Goal: Navigation & Orientation: Find specific page/section

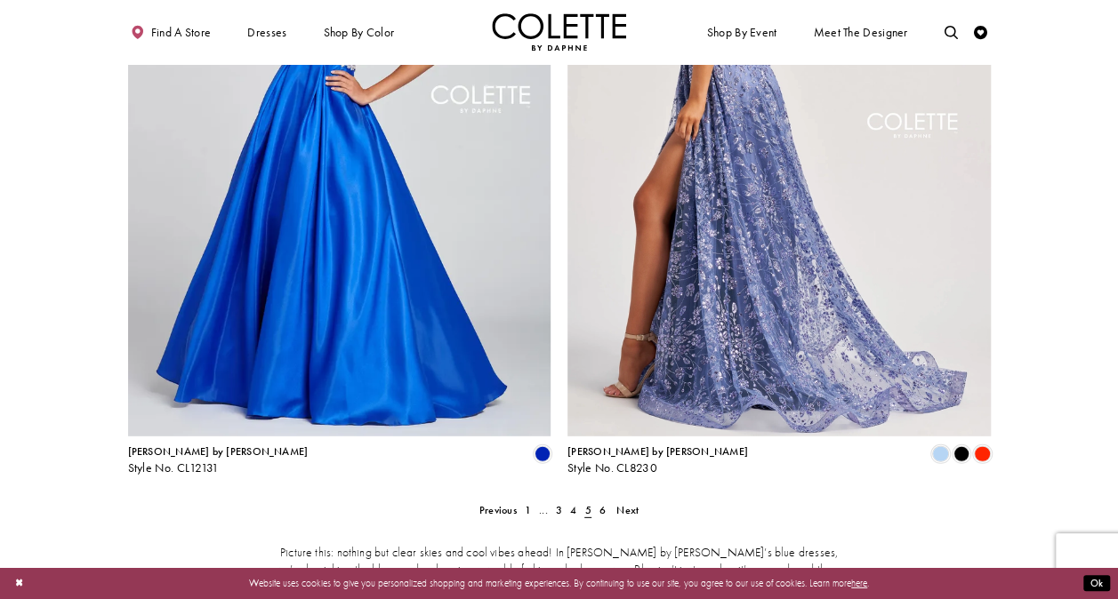
scroll to position [2304, 0]
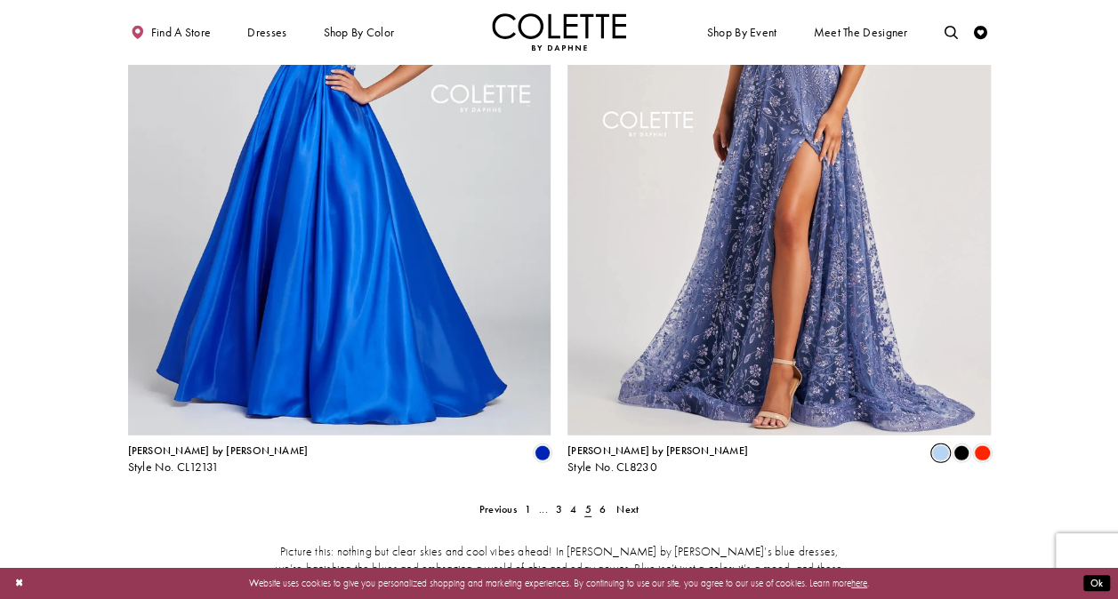
click at [943, 446] on span "Product List" at bounding box center [940, 454] width 16 height 16
click at [959, 446] on span "Product List" at bounding box center [961, 454] width 16 height 16
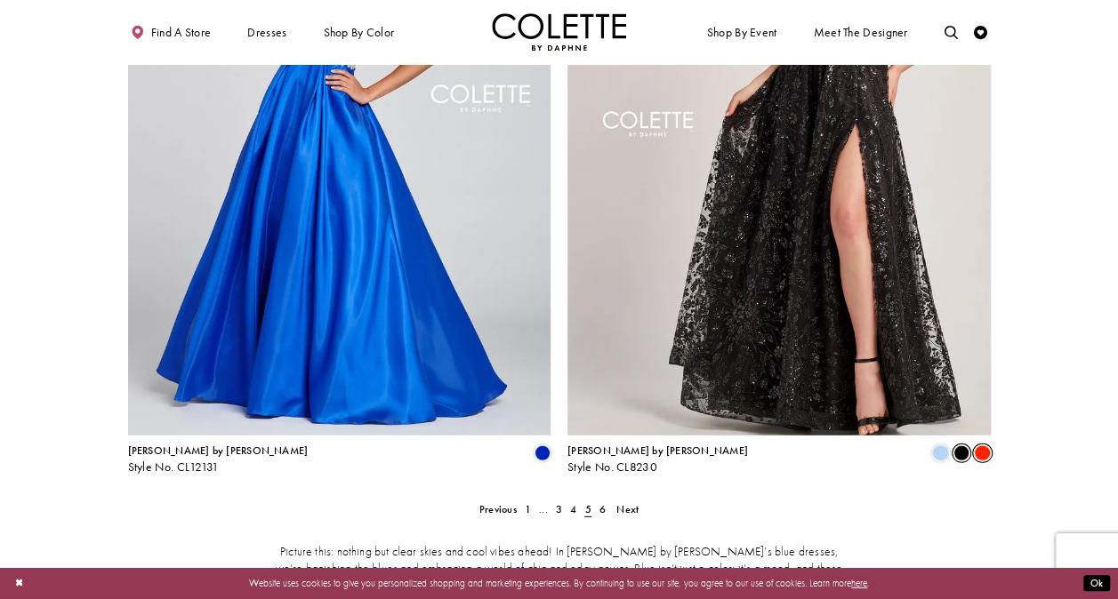
click at [987, 446] on span "Product List" at bounding box center [982, 454] width 16 height 16
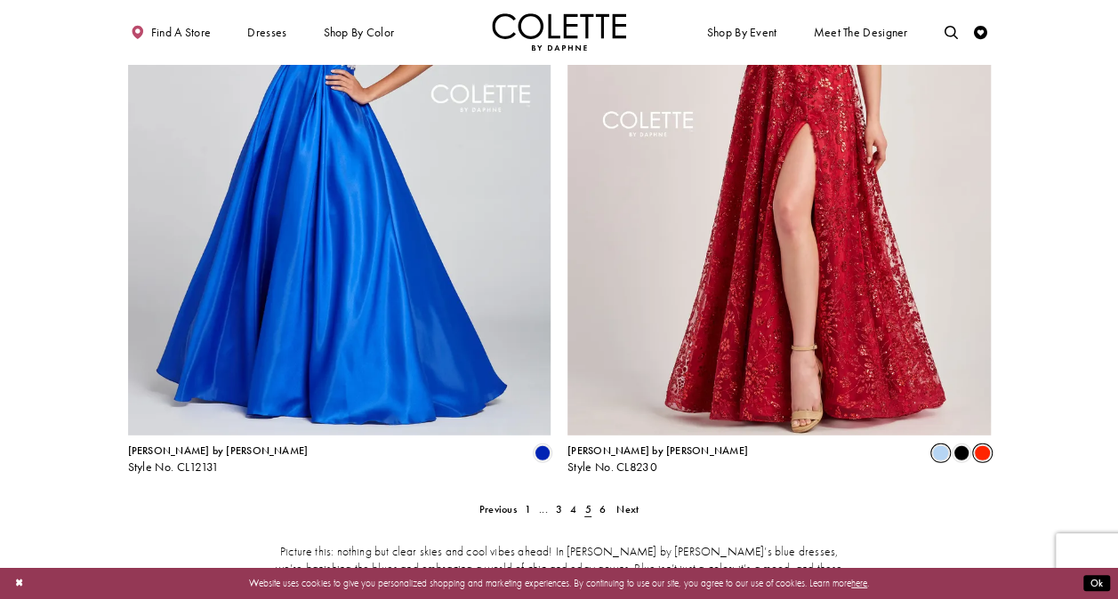
click at [943, 446] on span "Product List" at bounding box center [940, 454] width 16 height 16
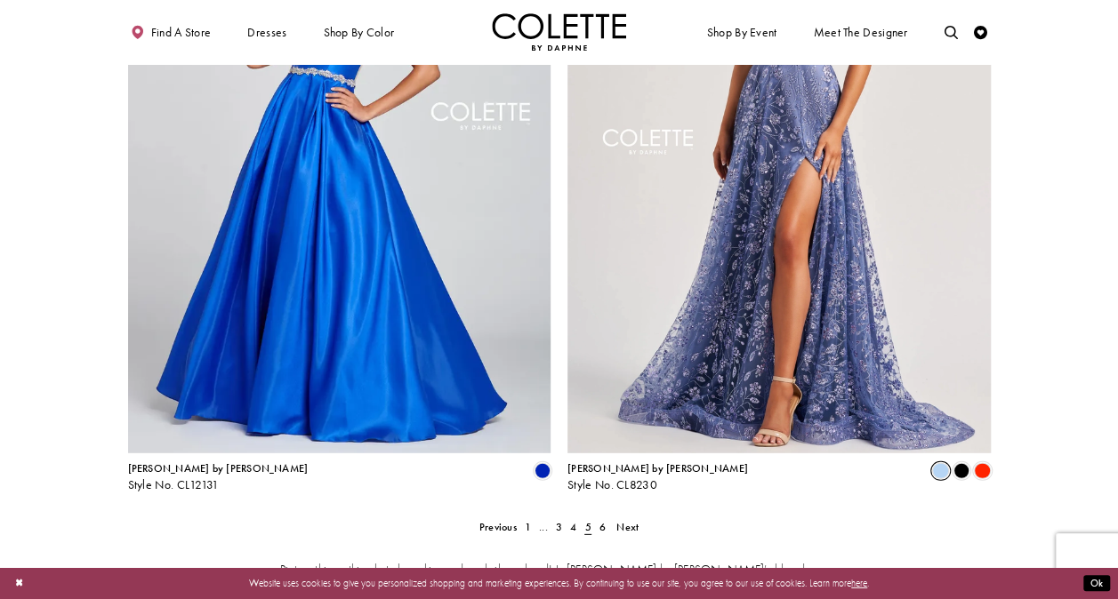
scroll to position [2346, 0]
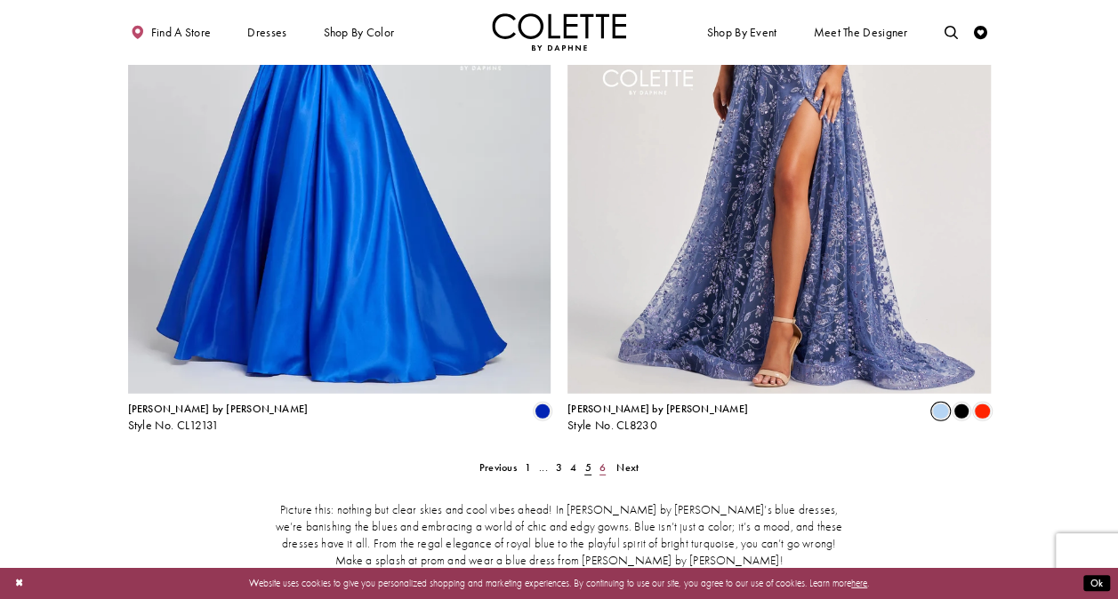
click at [602, 461] on span "6" at bounding box center [602, 468] width 6 height 14
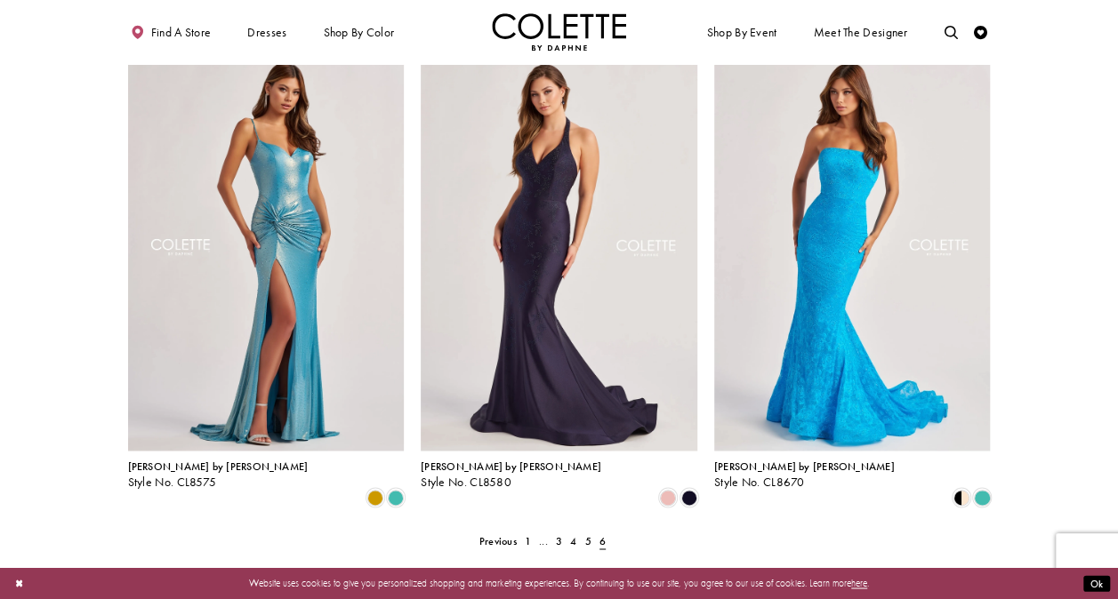
scroll to position [1098, 0]
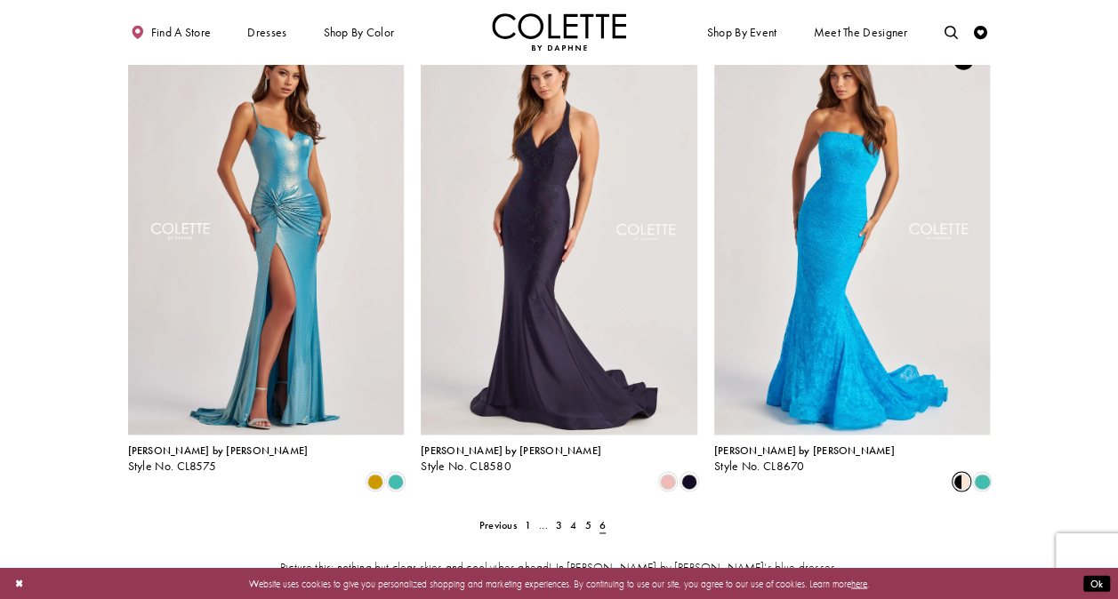
click at [964, 473] on span "Product List" at bounding box center [961, 481] width 16 height 16
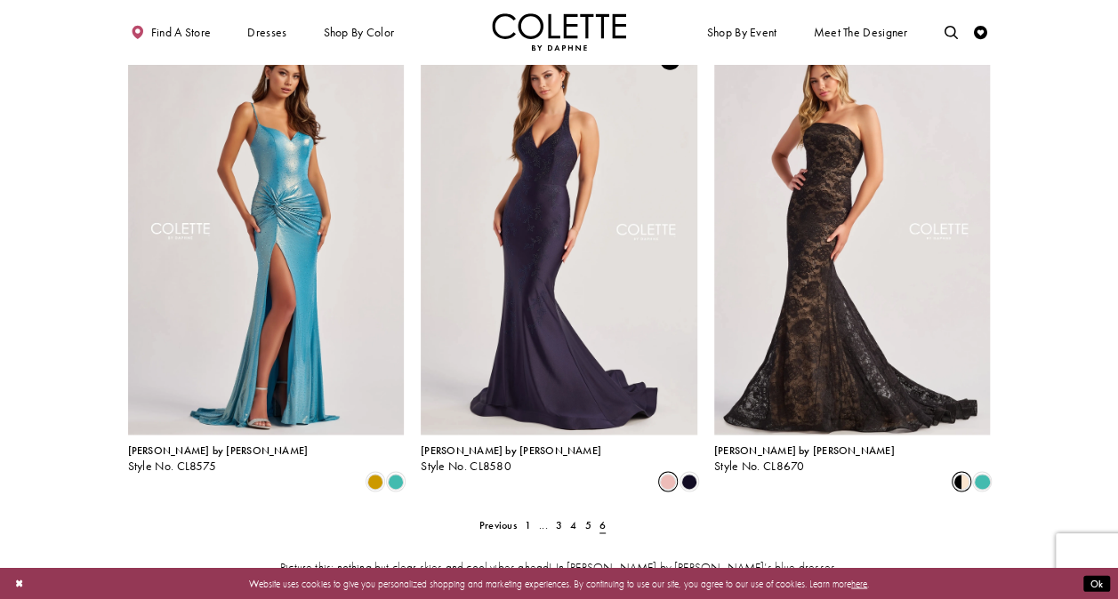
click at [672, 473] on span "Product List" at bounding box center [668, 481] width 16 height 16
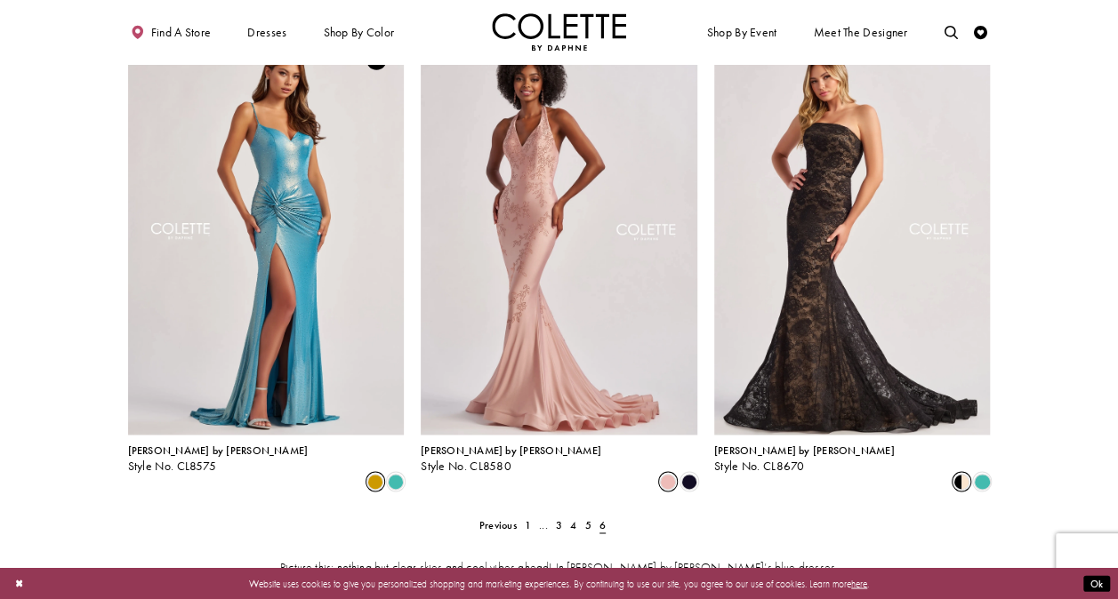
click at [375, 473] on span "Product List" at bounding box center [375, 481] width 16 height 16
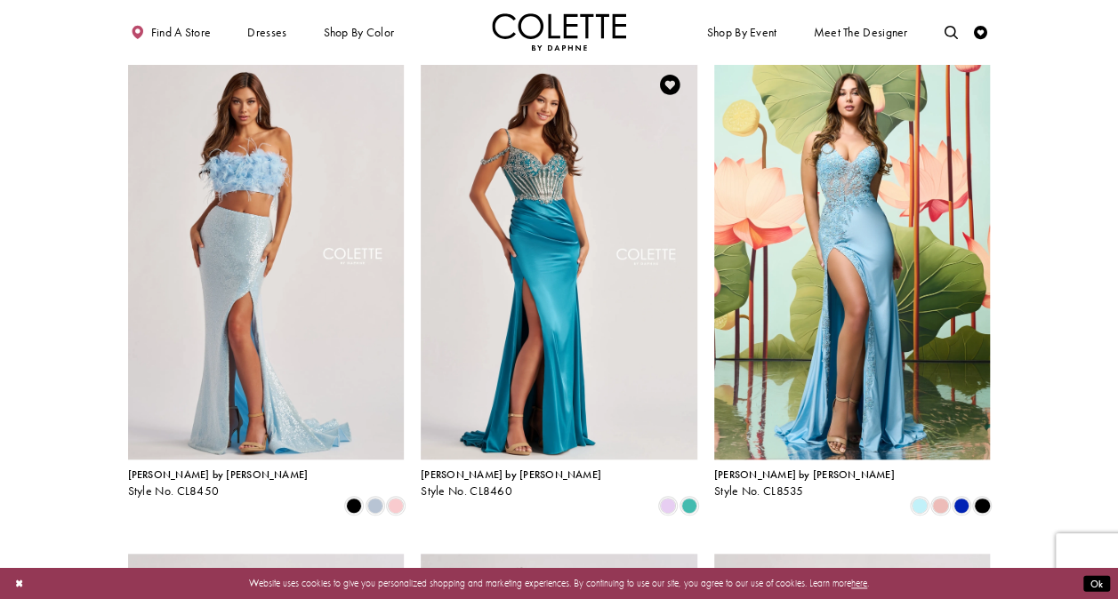
scroll to position [580, 0]
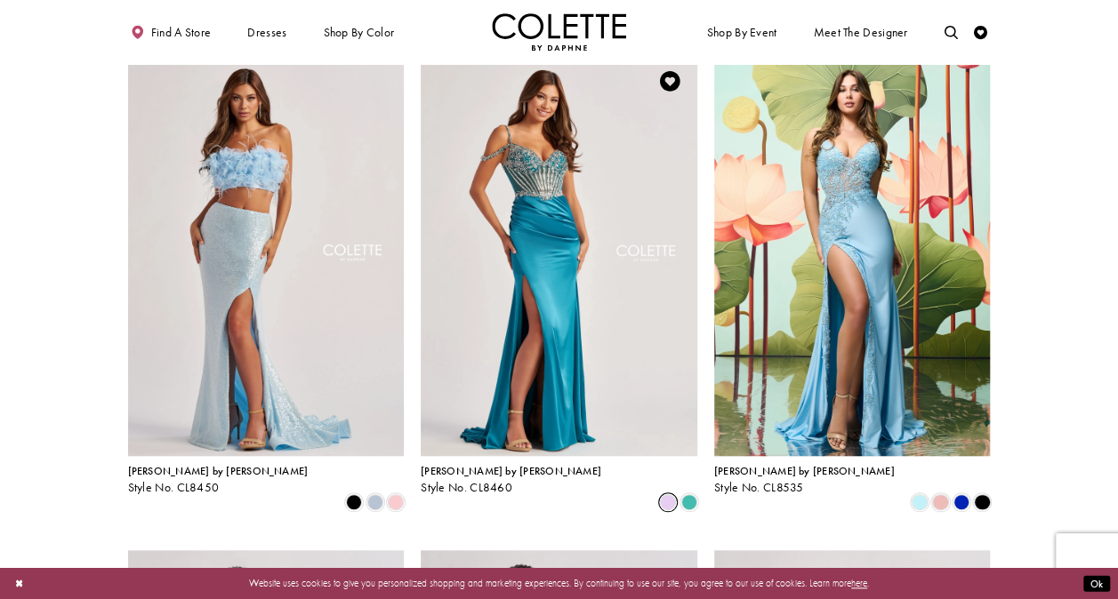
click at [671, 495] on span "Product List" at bounding box center [668, 503] width 16 height 16
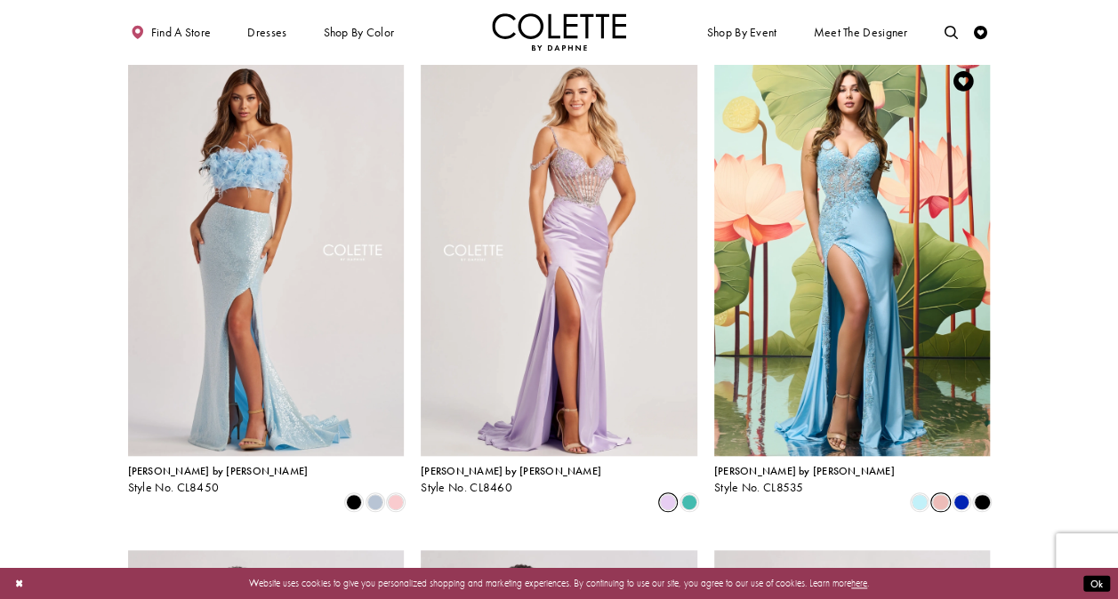
click at [945, 495] on span "Product List" at bounding box center [940, 503] width 16 height 16
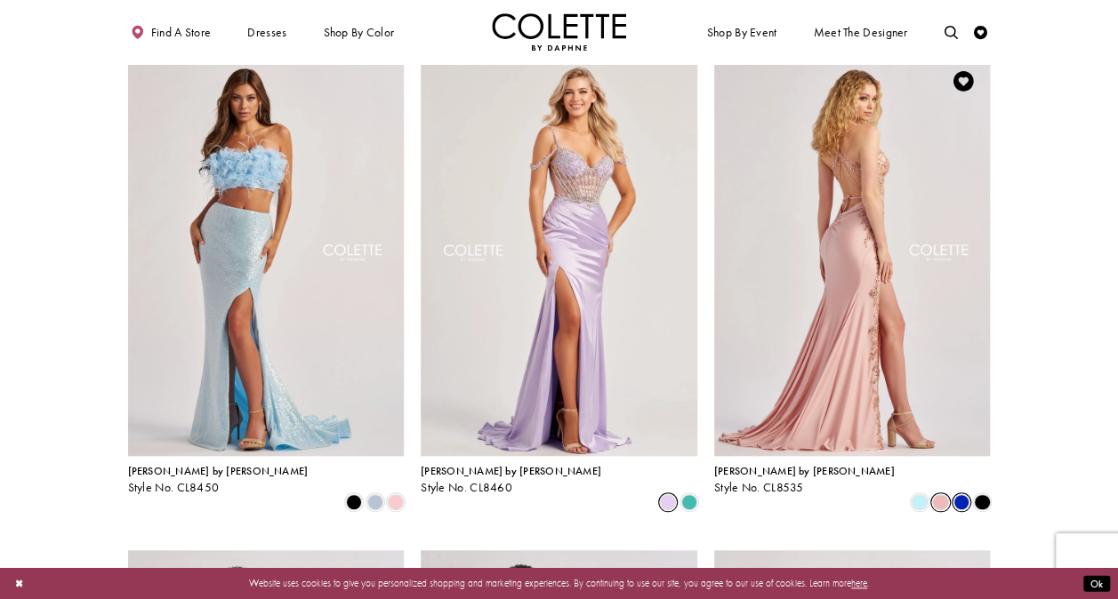
click at [964, 495] on span "Product List" at bounding box center [961, 503] width 16 height 16
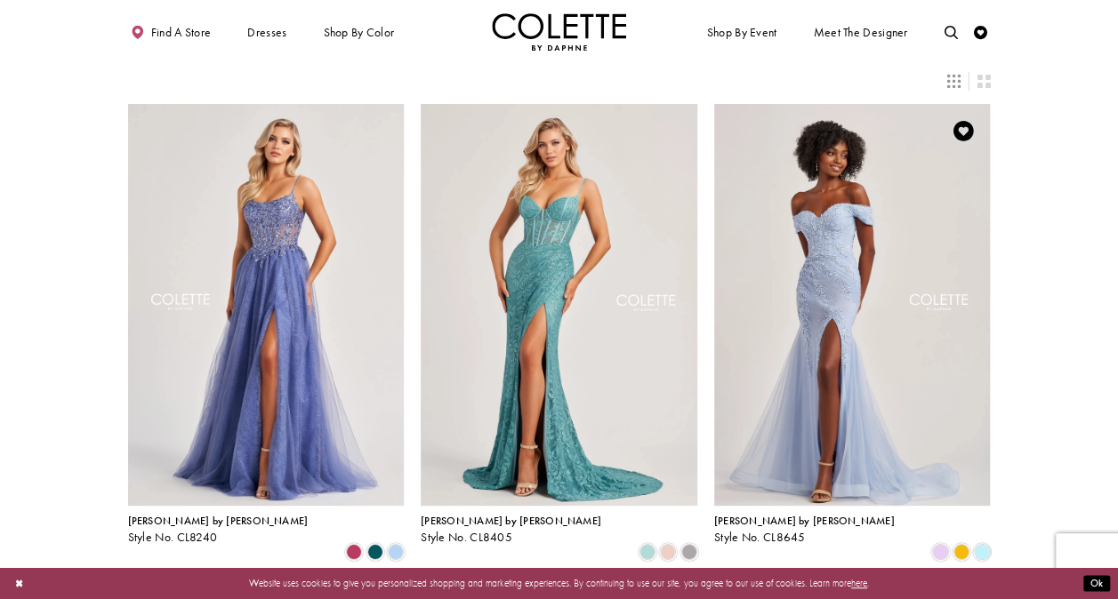
scroll to position [42, 0]
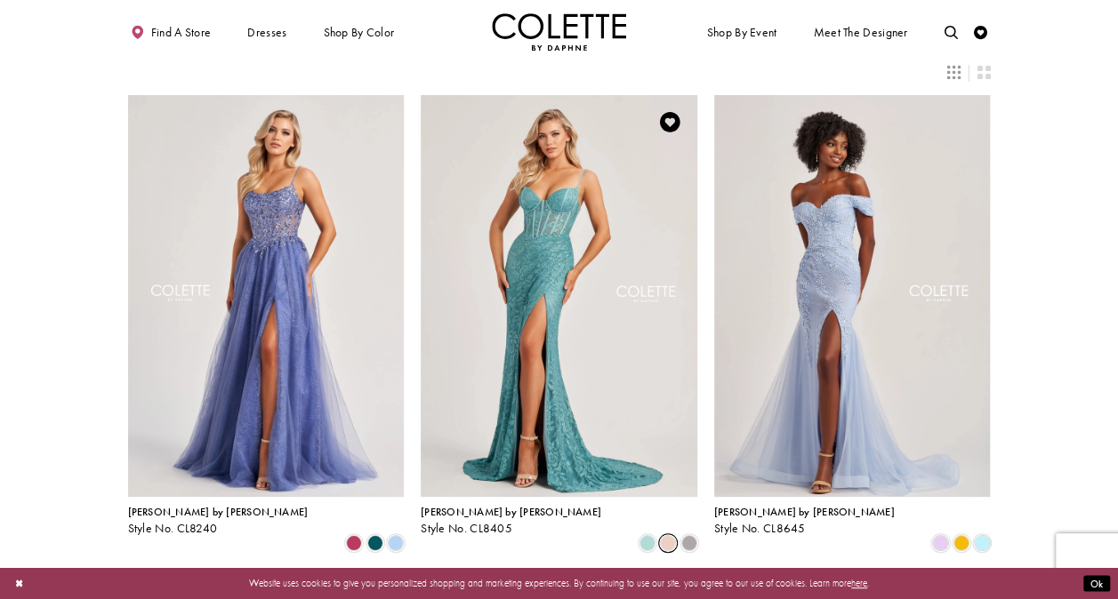
click at [667, 535] on span "Product List" at bounding box center [668, 543] width 16 height 16
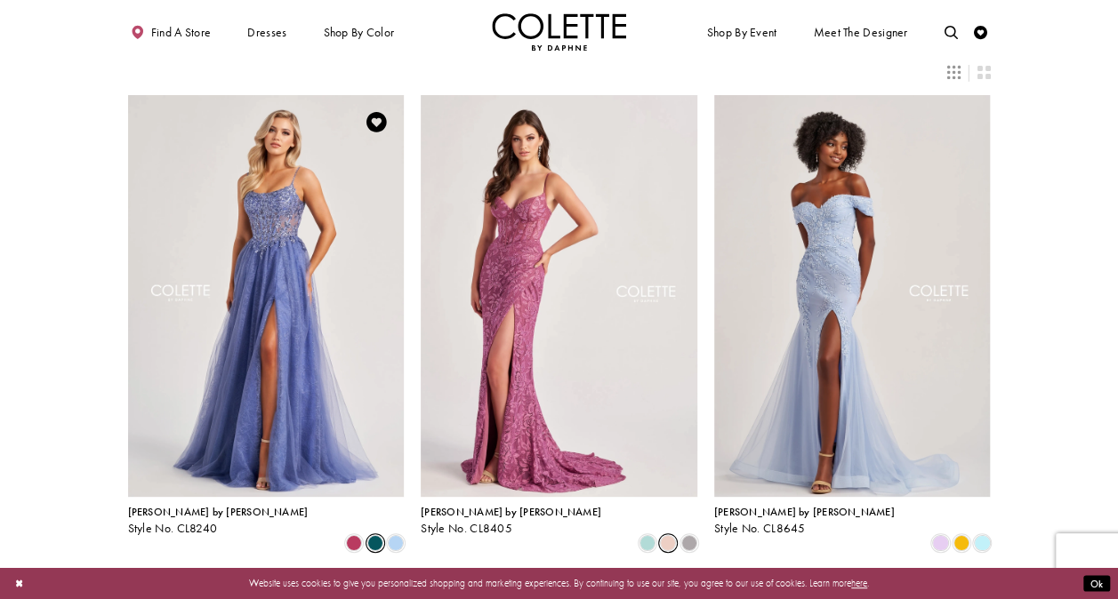
click at [369, 535] on span "Product List" at bounding box center [375, 543] width 16 height 16
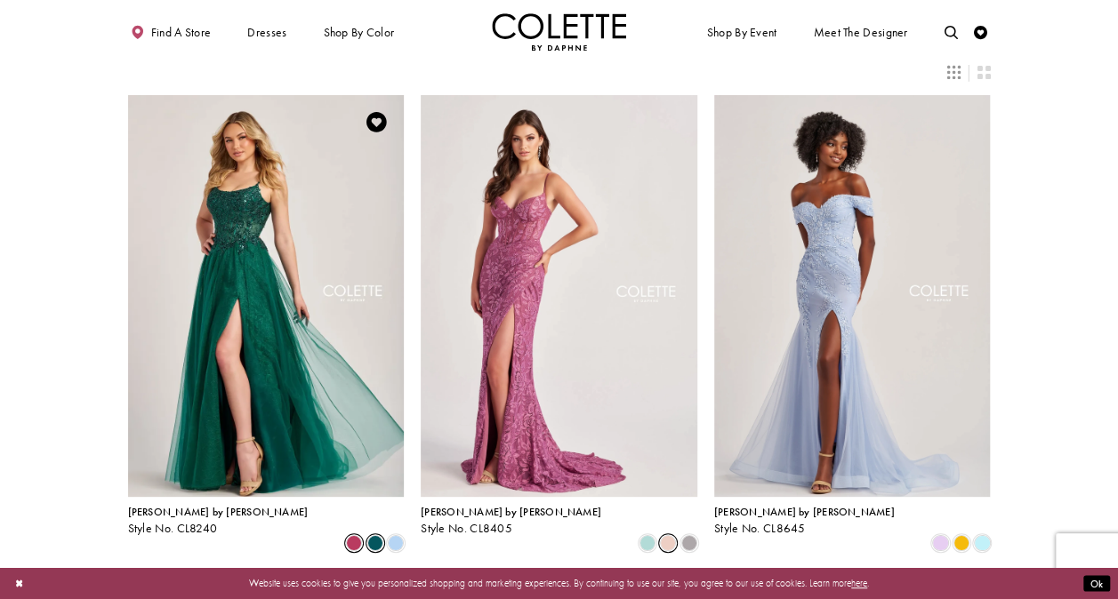
click at [355, 535] on span "Product List" at bounding box center [354, 543] width 16 height 16
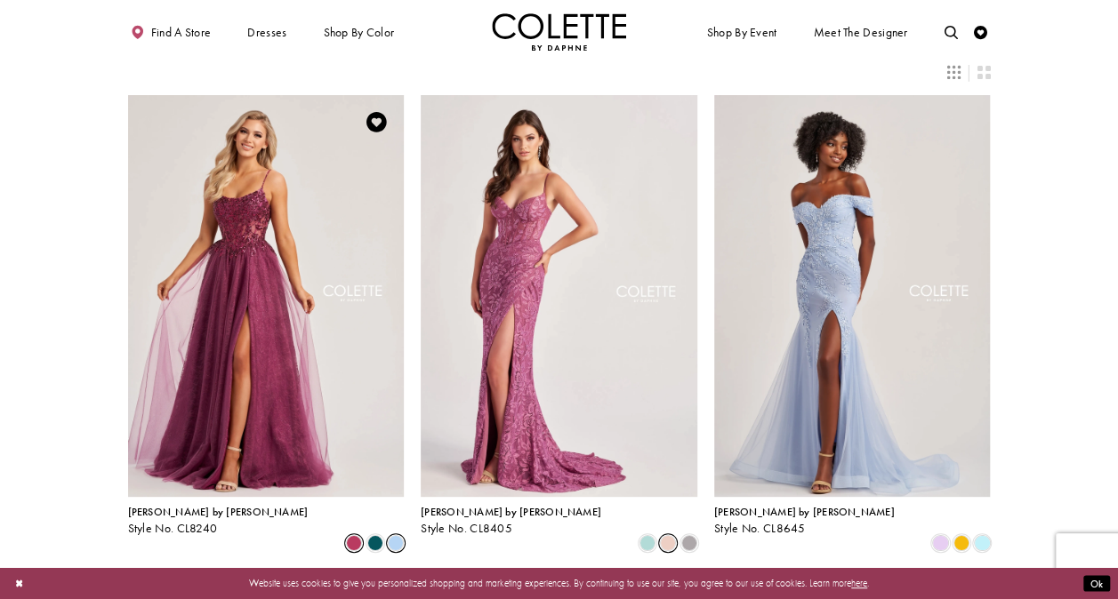
click at [400, 535] on span "Product List" at bounding box center [396, 543] width 16 height 16
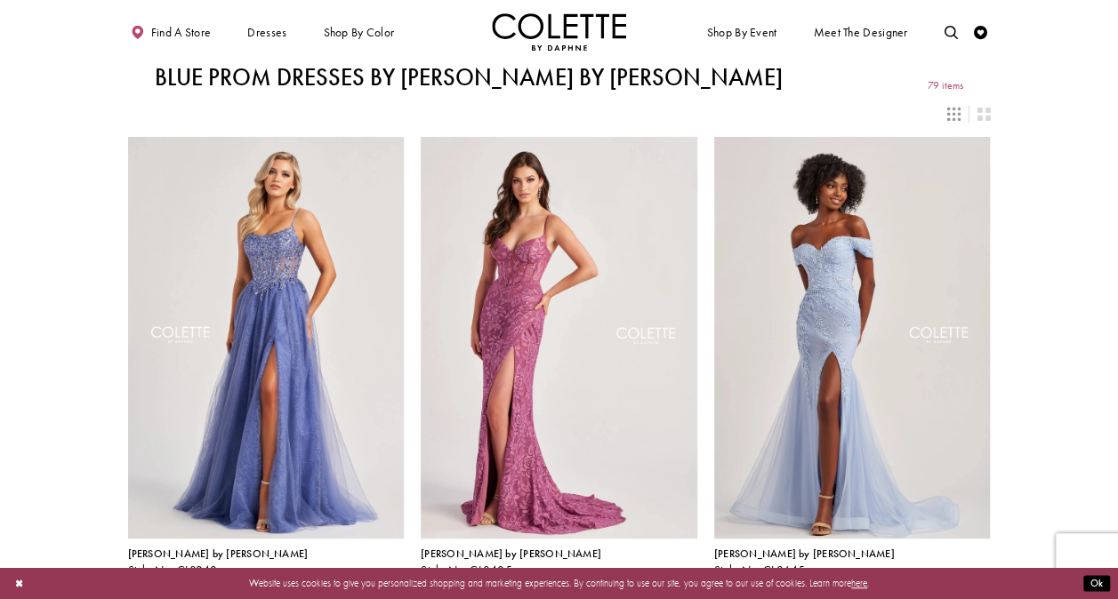
click at [518, 20] on img "Visit Home Page" at bounding box center [559, 31] width 135 height 37
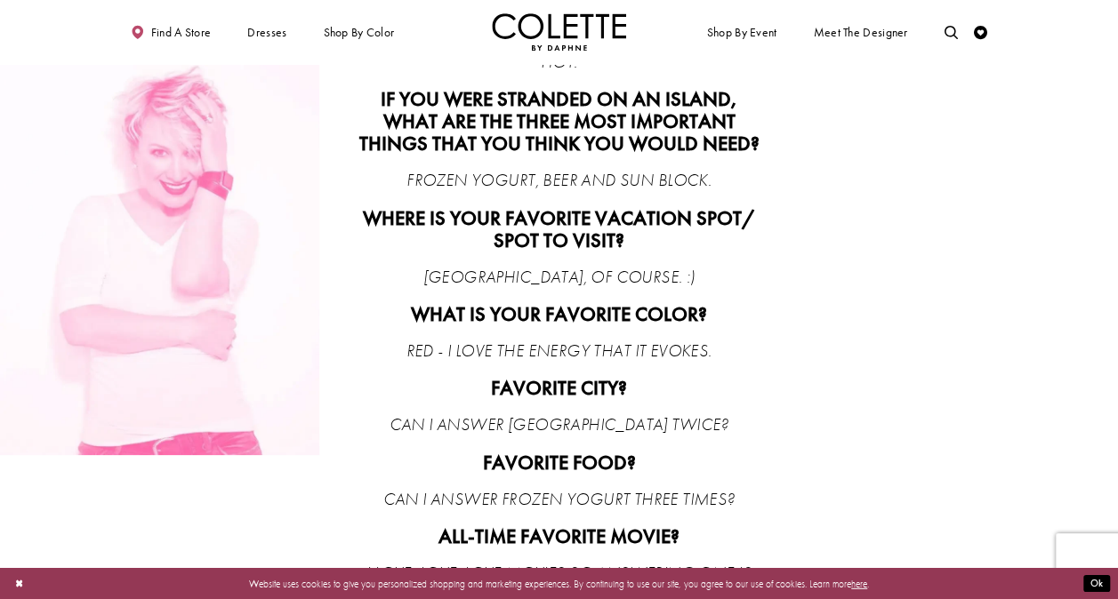
scroll to position [2119, 0]
